Goal: Register for event/course

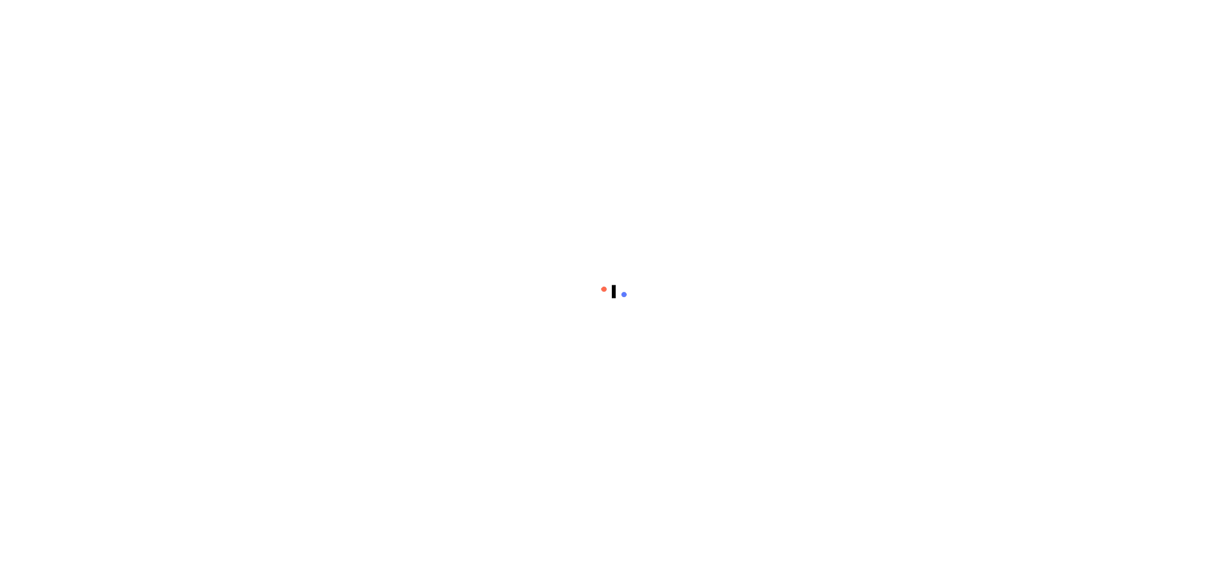
scroll to position [15, 0]
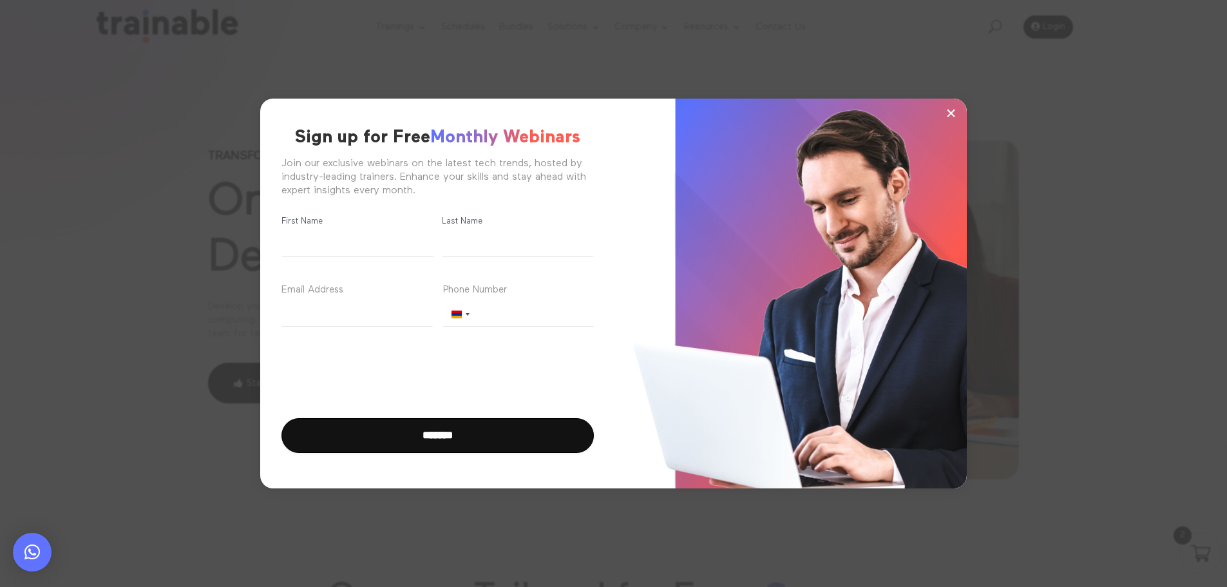
click at [954, 116] on span "×" at bounding box center [951, 112] width 11 height 19
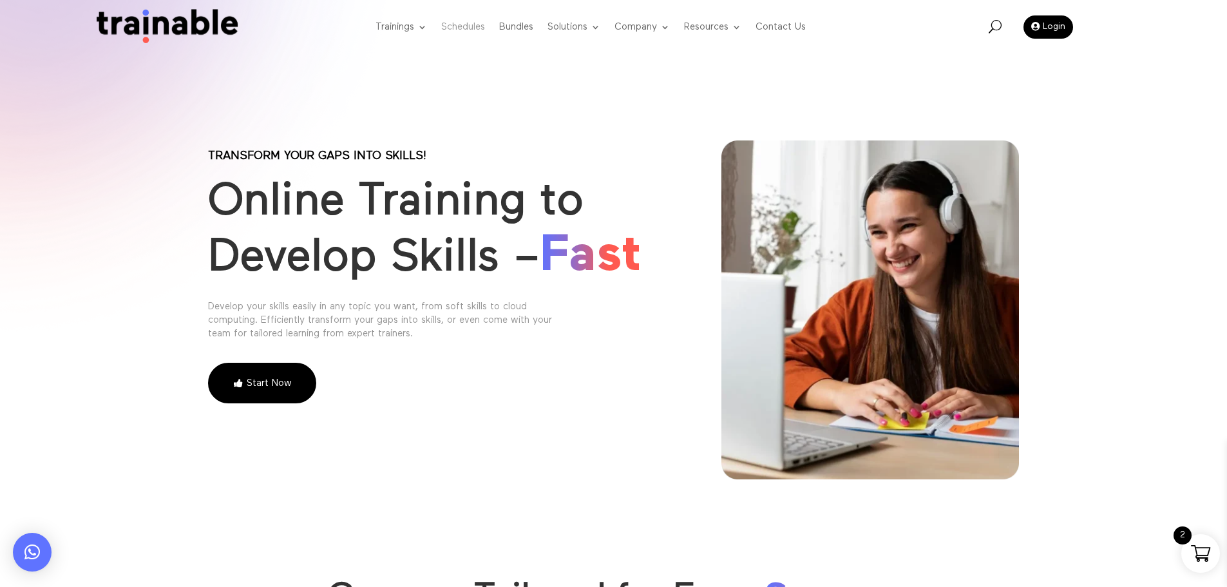
click at [468, 28] on link "Schedules" at bounding box center [463, 27] width 44 height 51
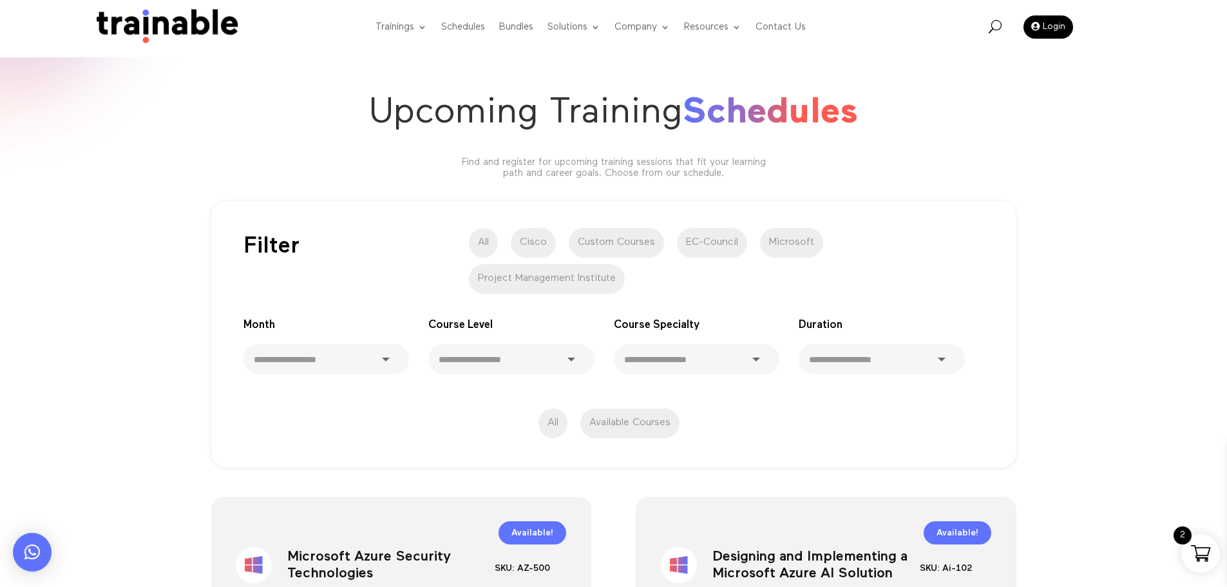
scroll to position [129, 0]
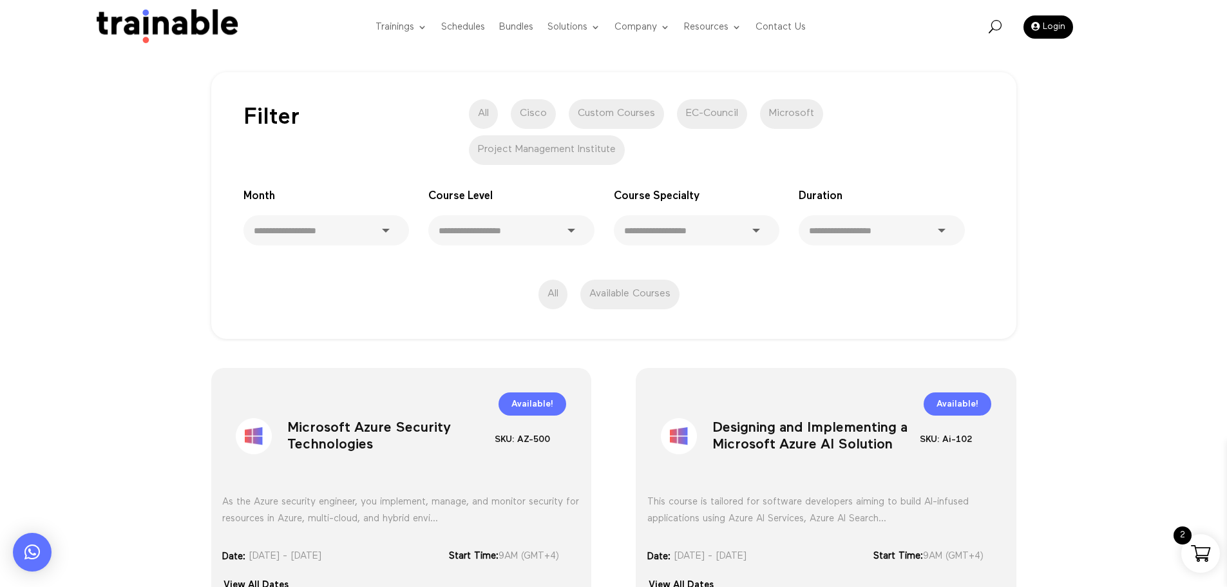
drag, startPoint x: 1072, startPoint y: 244, endPoint x: 1036, endPoint y: 244, distance: 36.1
click at [1072, 244] on div "**********" at bounding box center [613, 200] width 1227 height 283
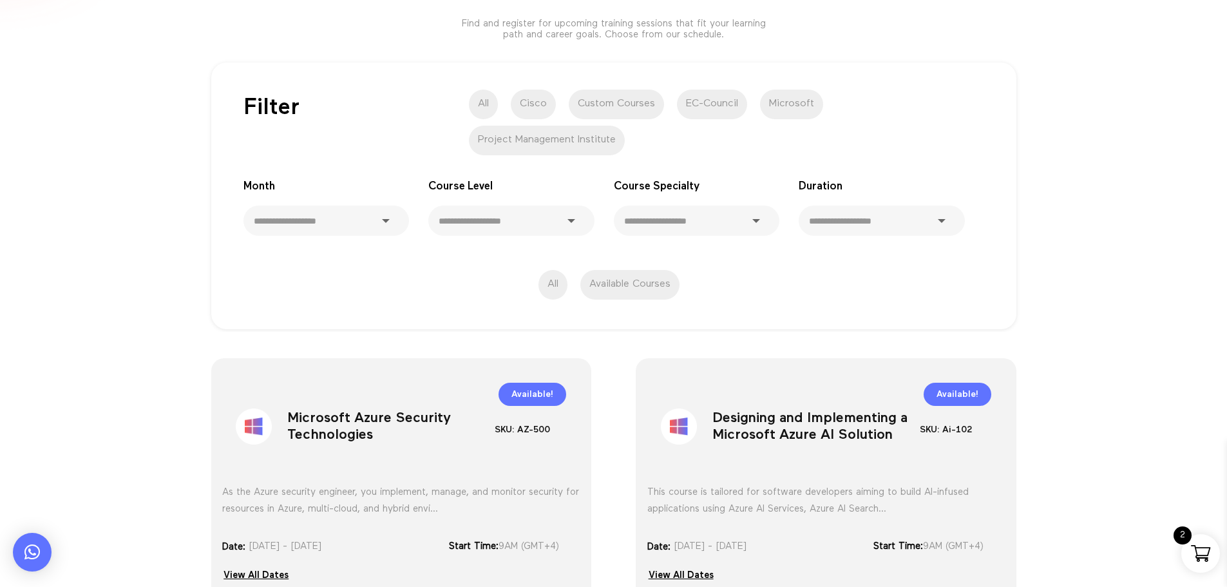
scroll to position [0, 0]
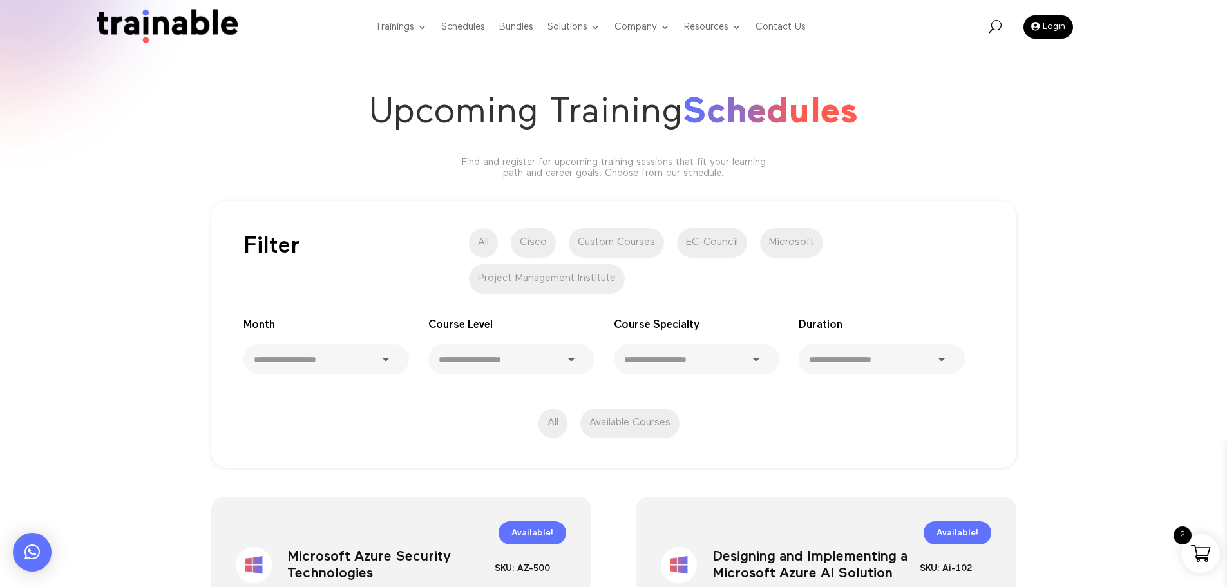
drag, startPoint x: 776, startPoint y: 240, endPoint x: 763, endPoint y: 240, distance: 12.2
click at [776, 240] on label "Microsoft" at bounding box center [791, 243] width 63 height 30
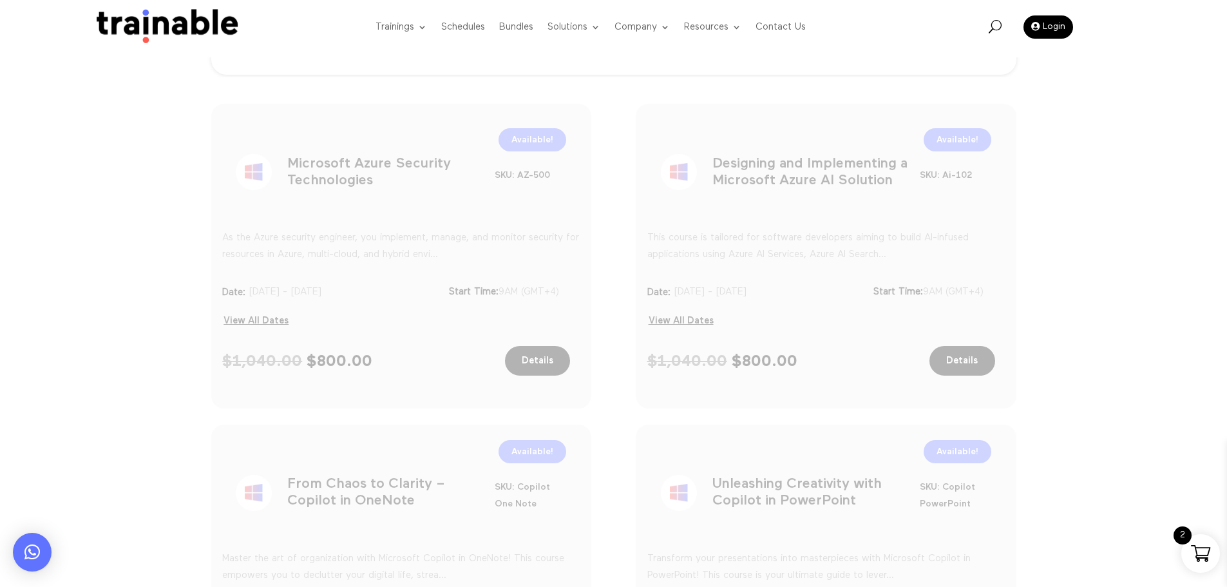
scroll to position [496, 0]
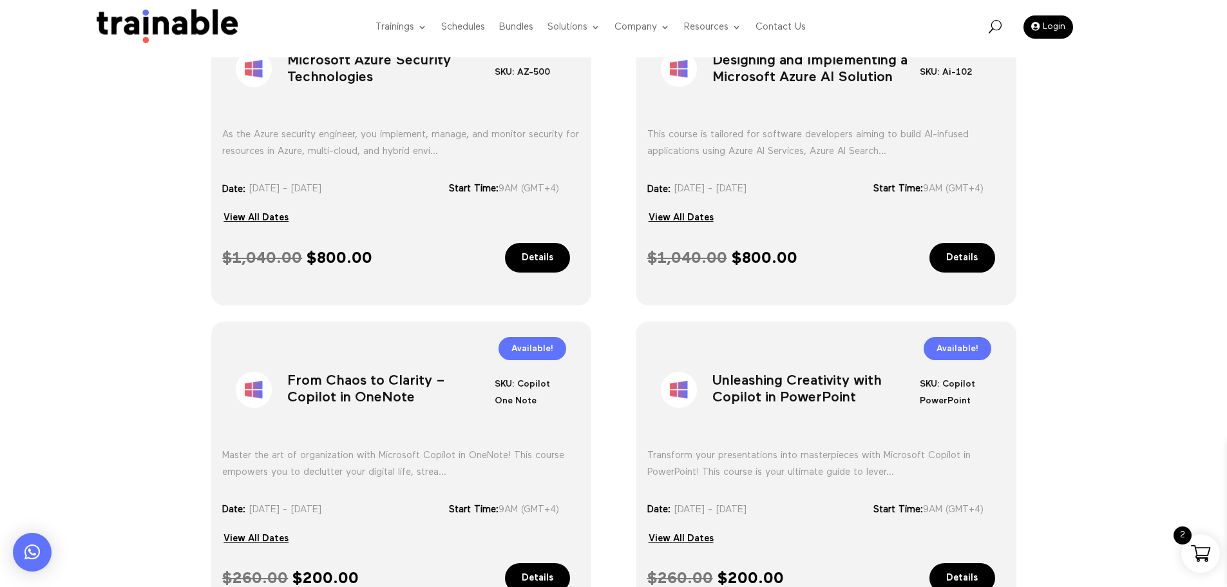
click at [1121, 337] on div "Sale! Microsoft Azure Security Technologies SKU: AZ-500 Category: Microsoft Tag…" at bounding box center [613, 508] width 1227 height 1068
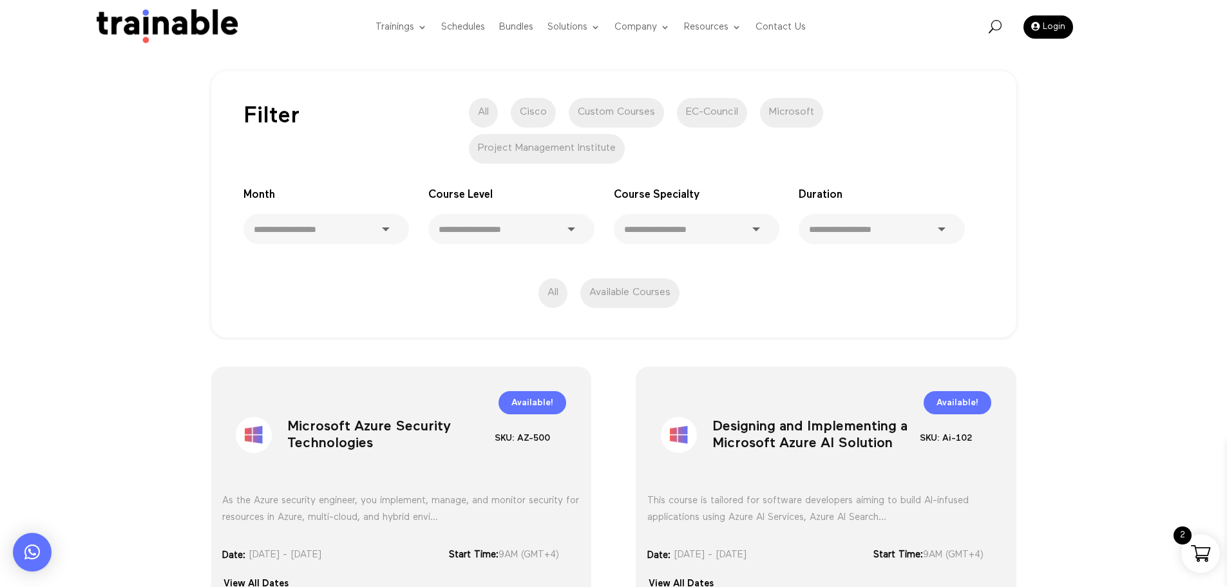
scroll to position [258, 0]
